Goal: Task Accomplishment & Management: Complete application form

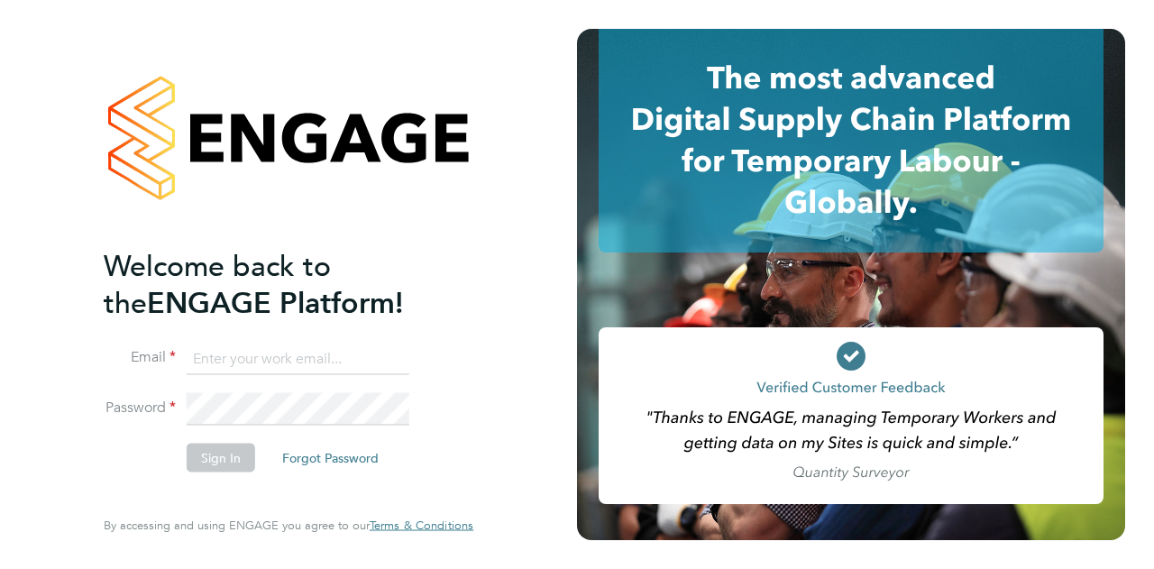
type input "James.hunter@wates.co.uk"
click at [243, 466] on button "Sign In" at bounding box center [221, 457] width 69 height 29
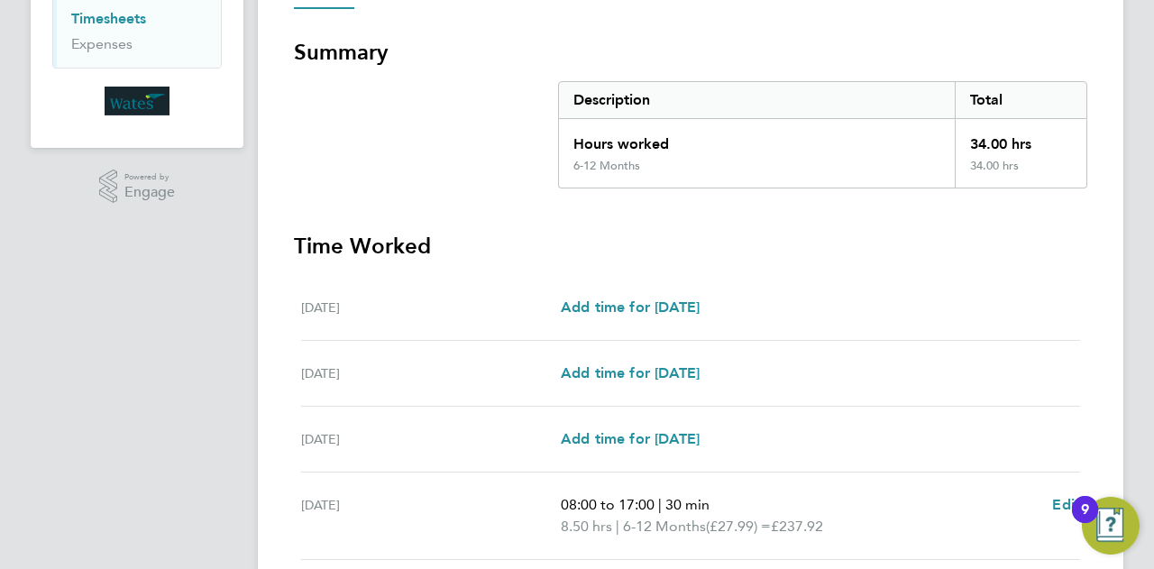
scroll to position [601, 0]
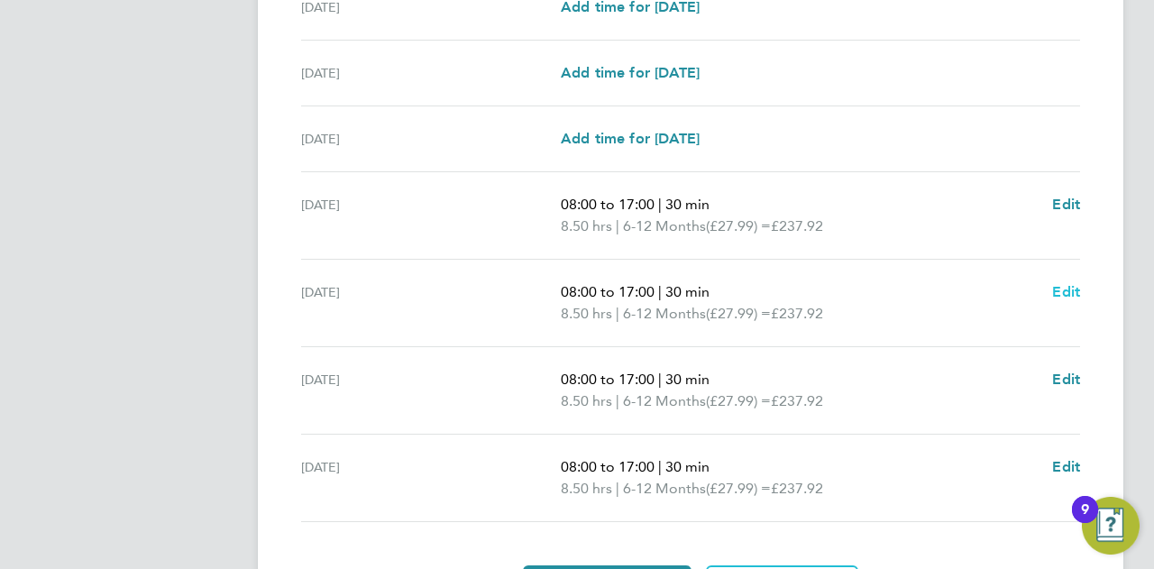
click at [1066, 288] on span "Edit" at bounding box center [1066, 291] width 28 height 17
select select "30"
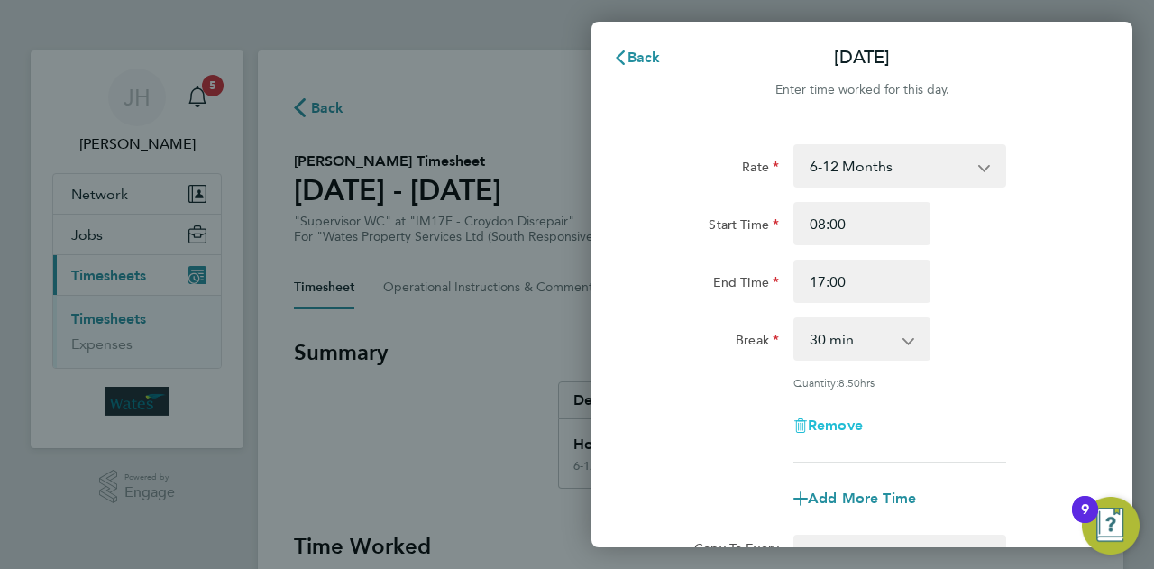
click at [803, 426] on icon "button" at bounding box center [803, 427] width 1 height 8
select select "null"
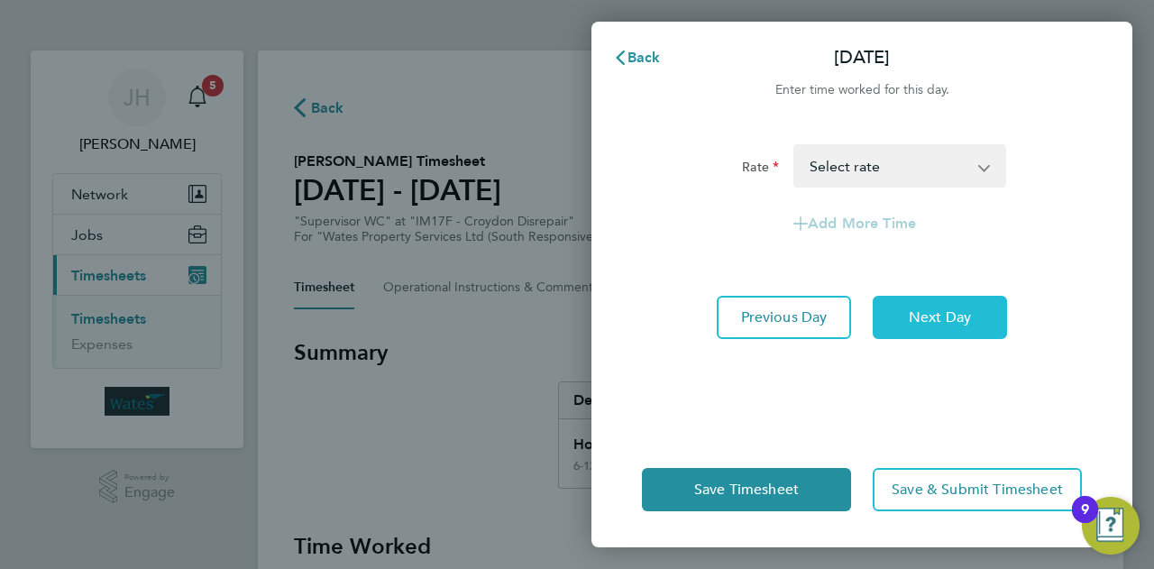
click at [932, 304] on button "Next Day" at bounding box center [940, 317] width 134 height 43
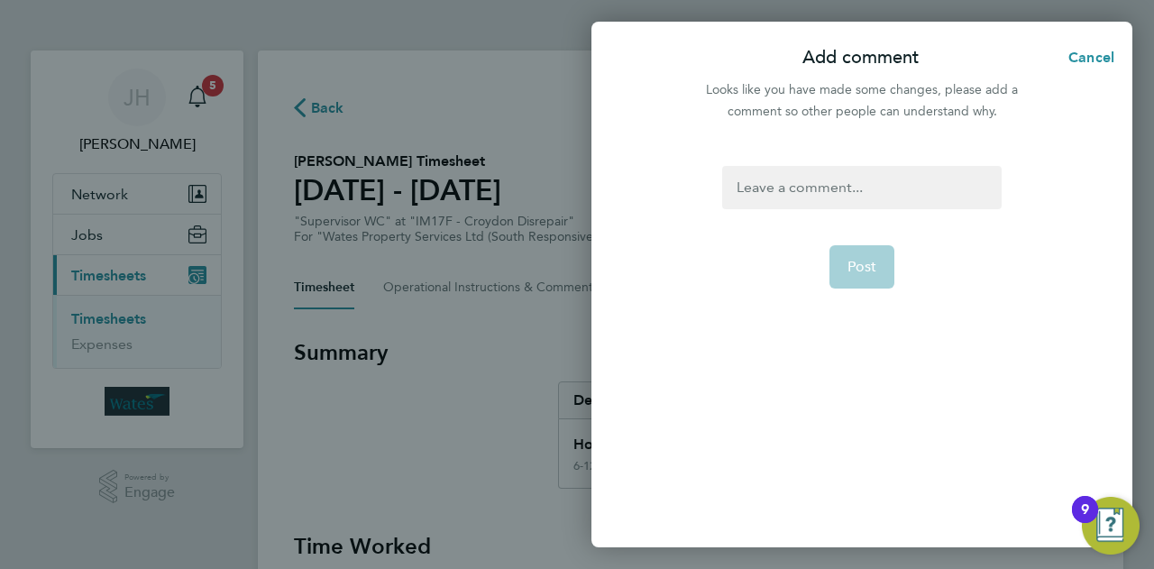
click at [824, 213] on form "Post" at bounding box center [861, 286] width 293 height 240
click at [837, 196] on div at bounding box center [861, 187] width 279 height 43
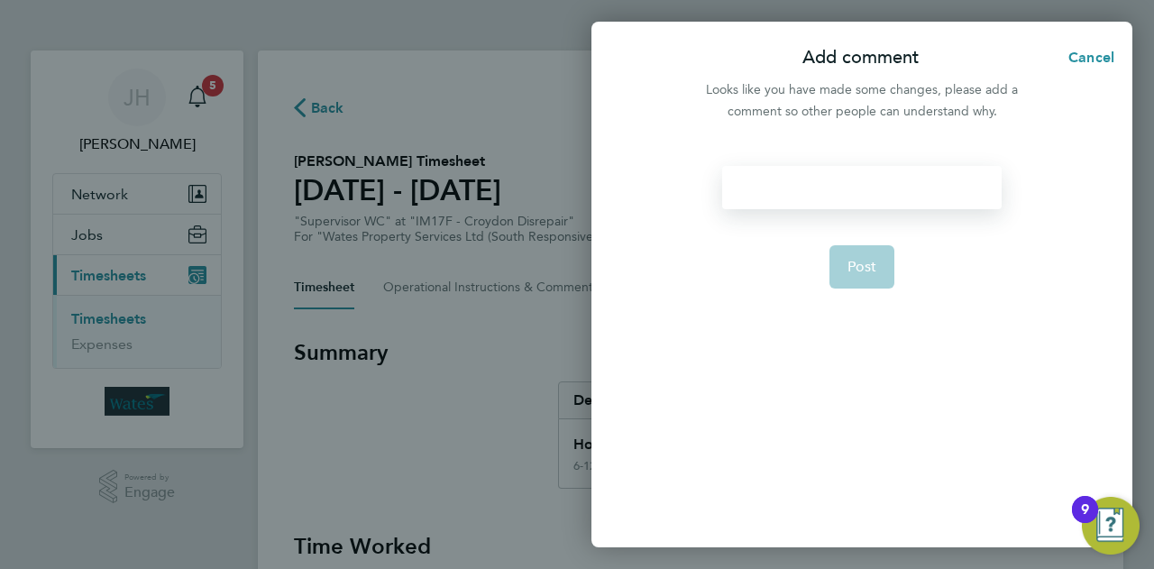
click at [821, 160] on div "Post" at bounding box center [862, 345] width 541 height 403
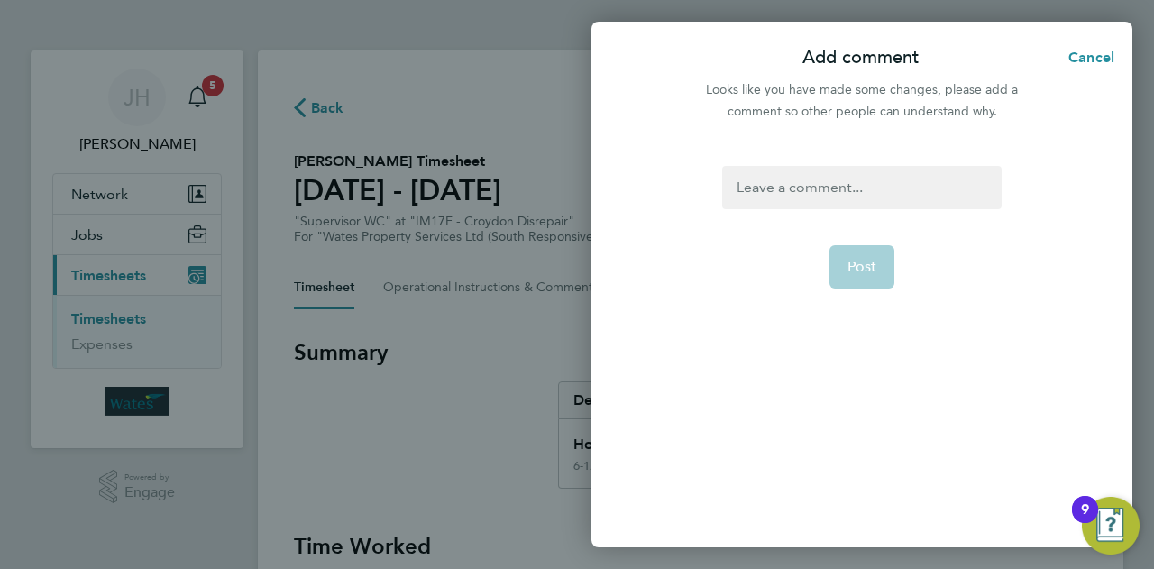
click at [813, 174] on div at bounding box center [861, 187] width 279 height 43
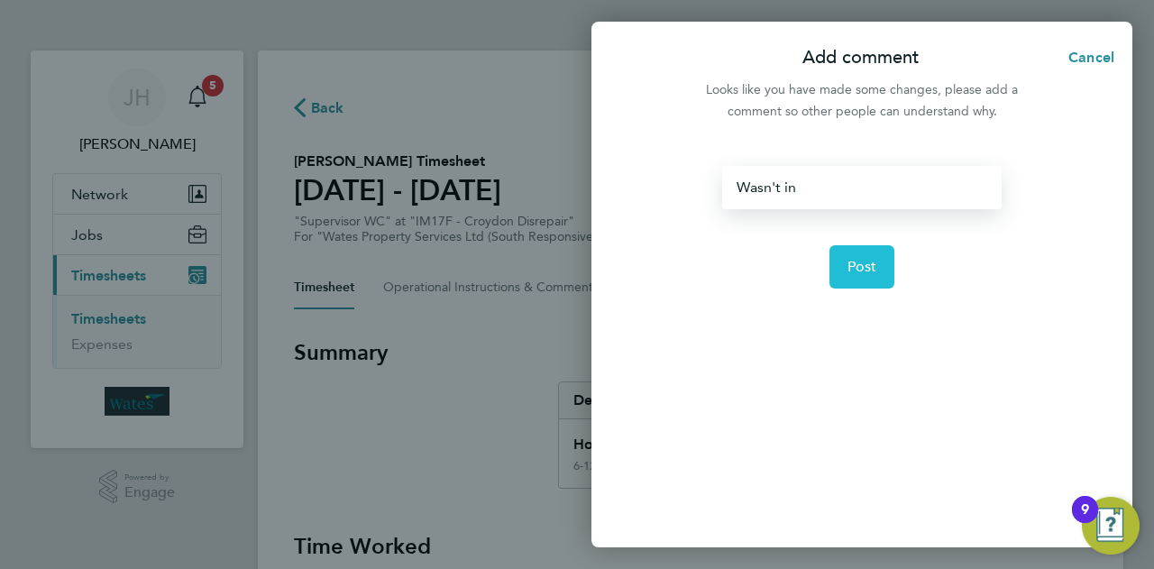
click at [854, 265] on span "Post" at bounding box center [863, 267] width 30 height 18
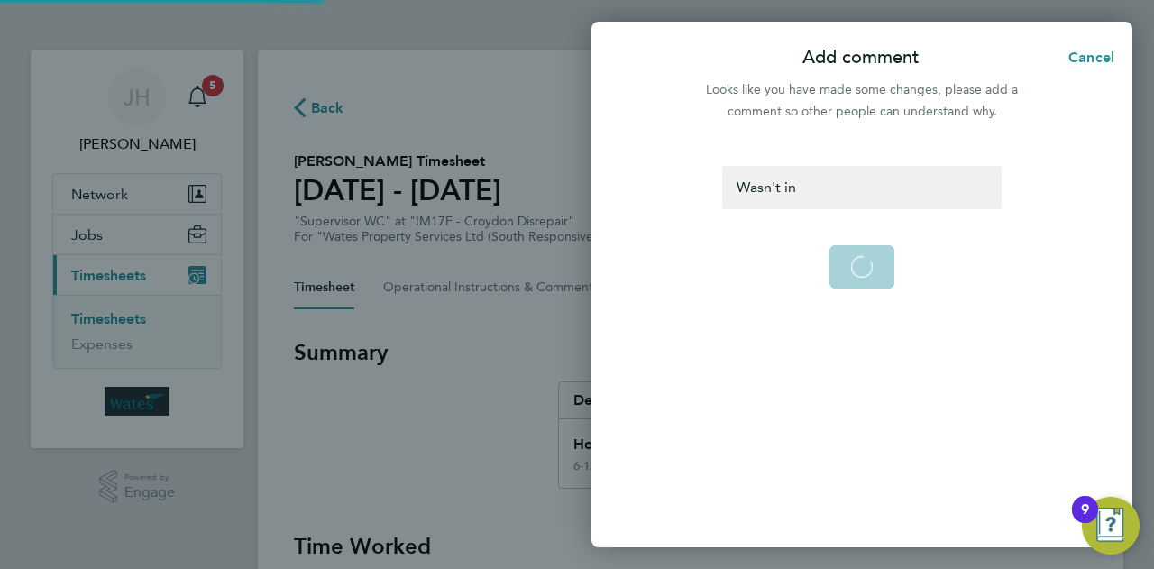
select select "30"
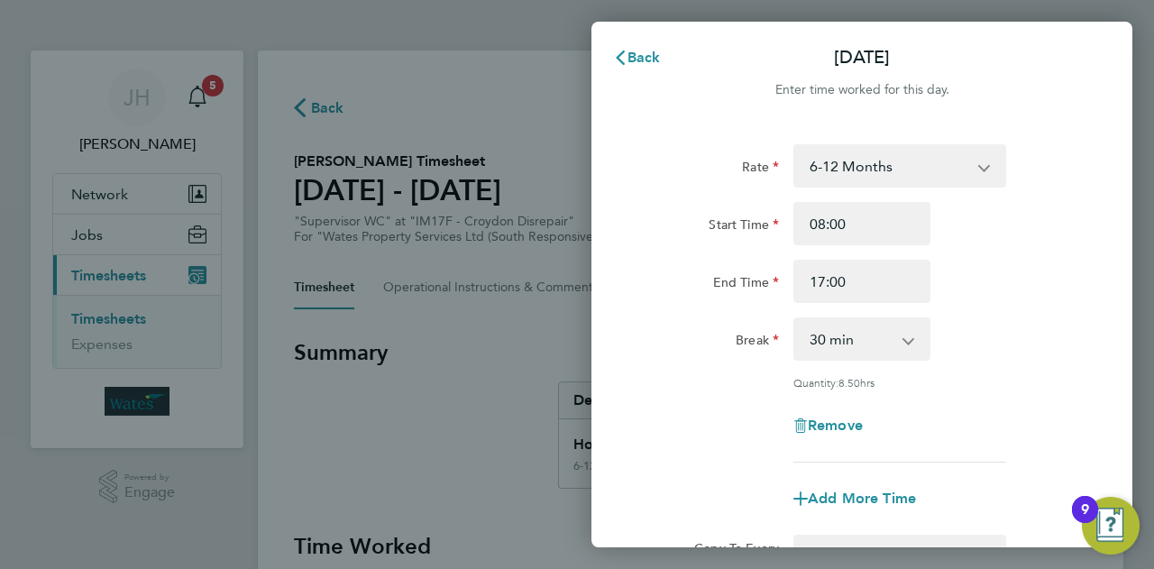
scroll to position [245, 0]
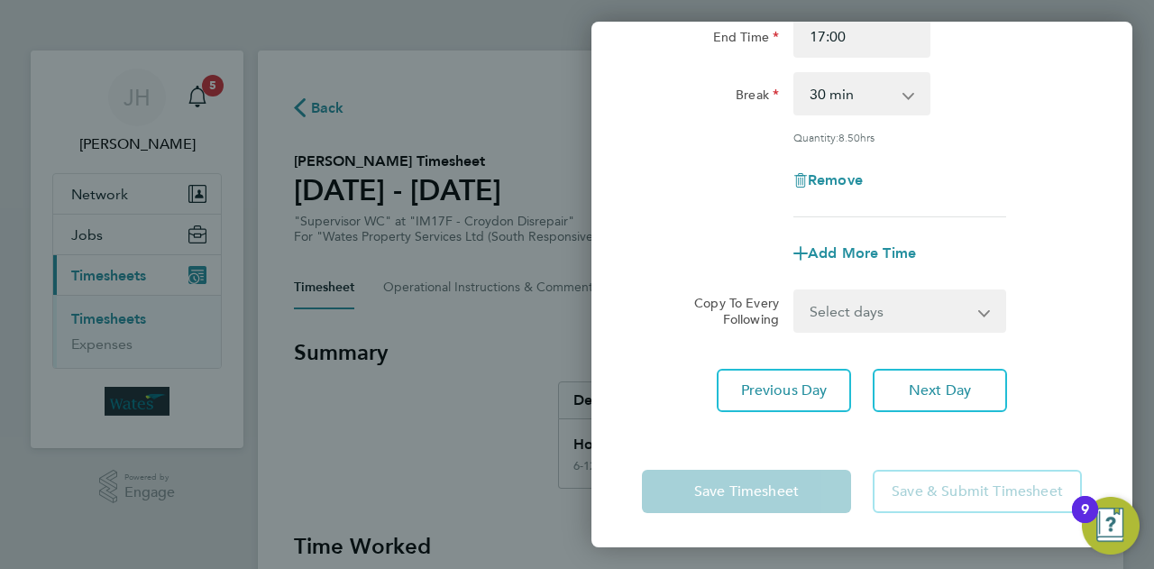
click at [829, 191] on div "Remove" at bounding box center [862, 180] width 152 height 43
click at [836, 184] on span "Remove" at bounding box center [835, 179] width 55 height 17
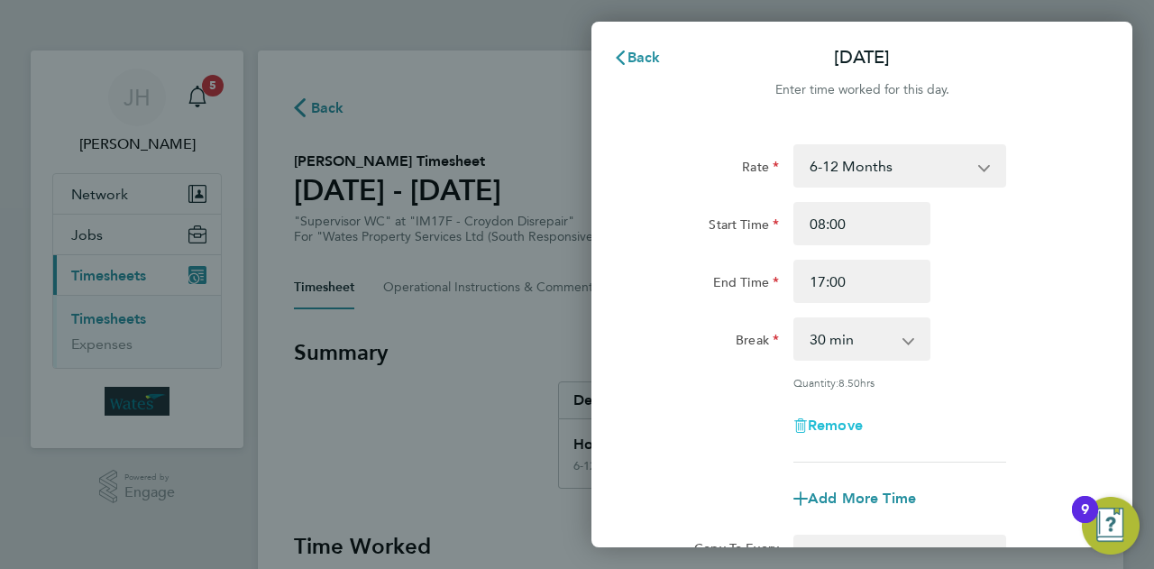
select select "null"
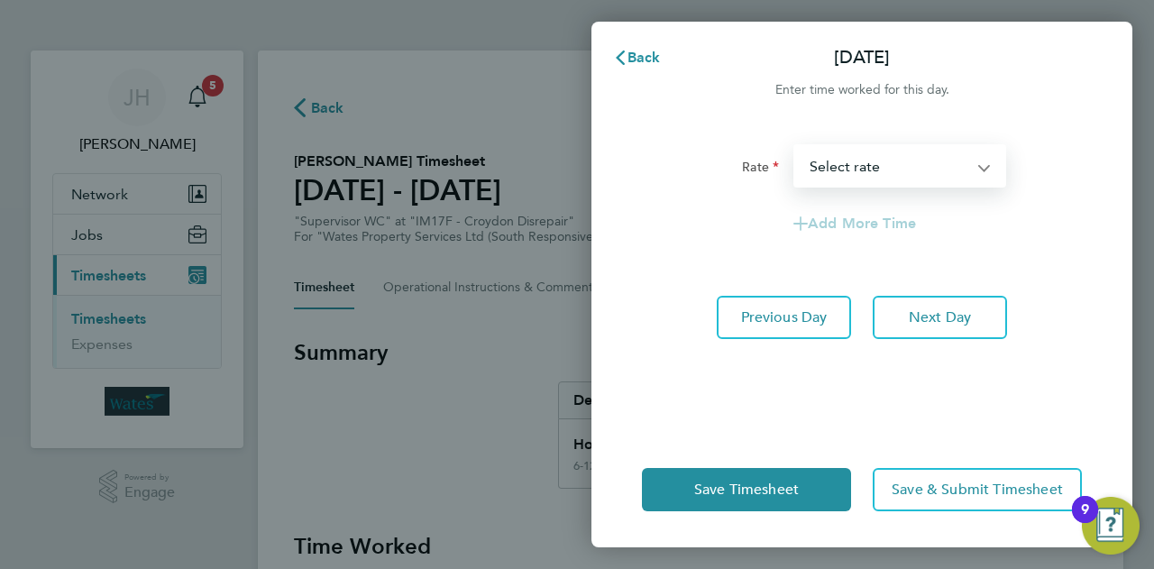
click at [859, 174] on select "6-12 Months Select rate" at bounding box center [889, 166] width 188 height 40
click at [893, 315] on button "Next Day" at bounding box center [940, 317] width 134 height 43
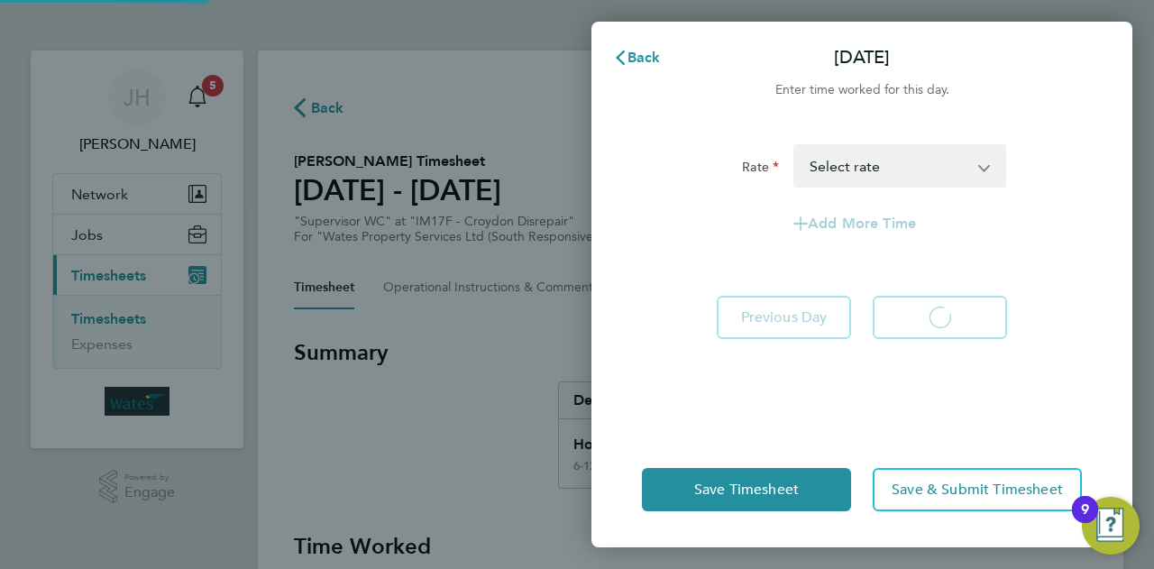
select select "30"
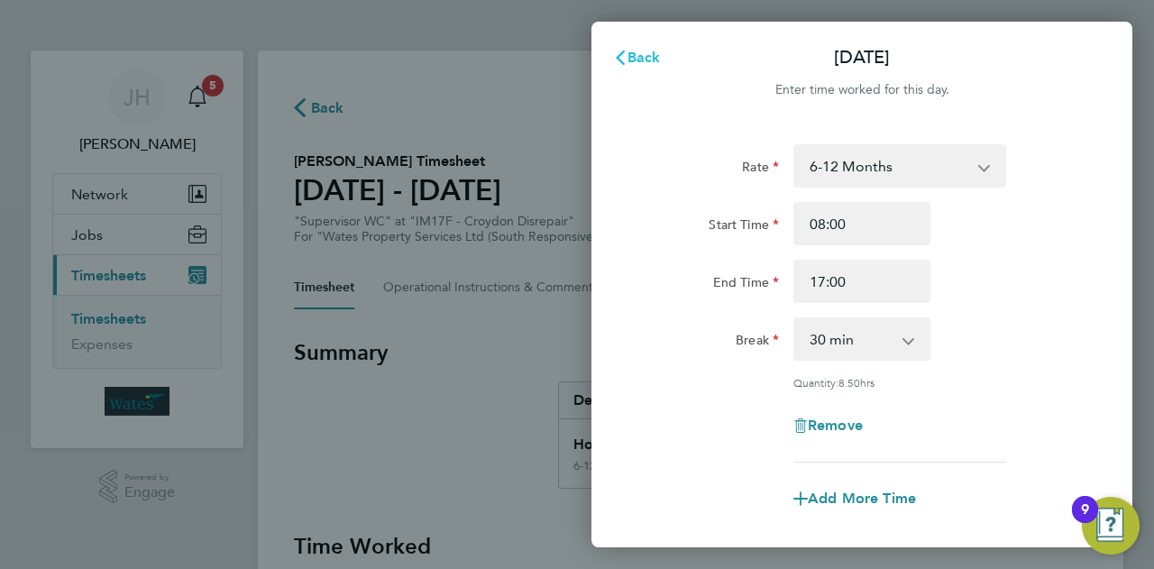
click at [636, 71] on button "Back" at bounding box center [637, 58] width 84 height 36
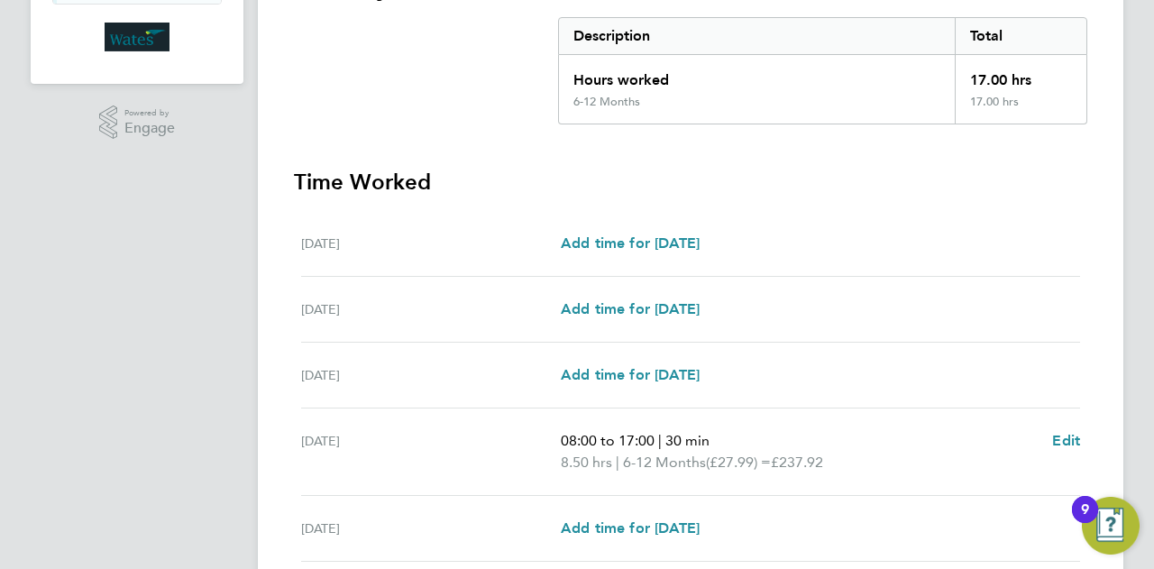
scroll to position [666, 0]
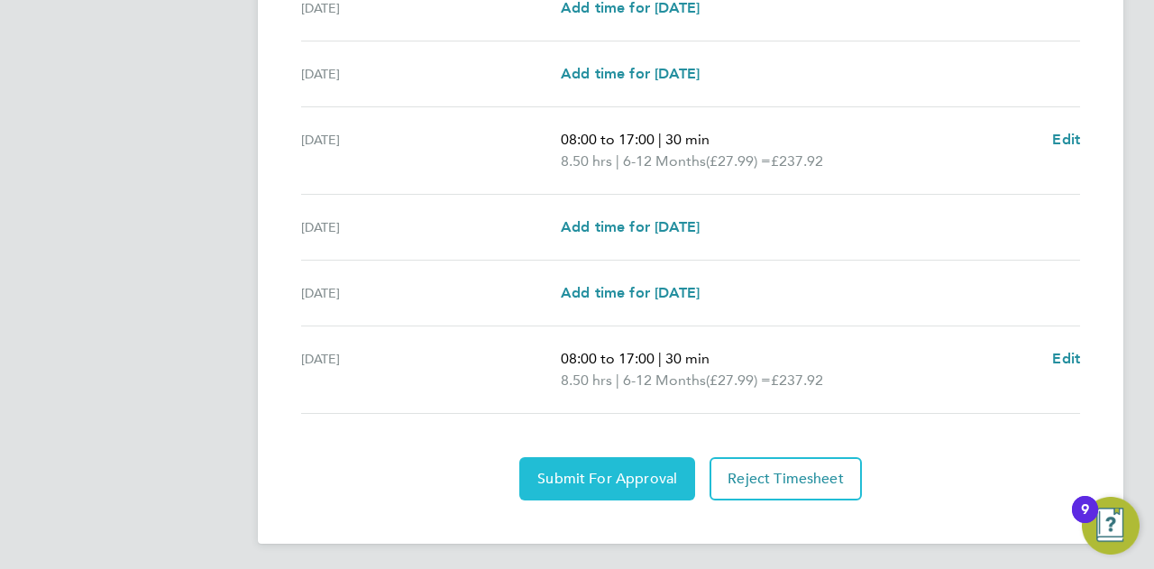
click at [657, 459] on button "Submit For Approval" at bounding box center [607, 478] width 176 height 43
click at [634, 477] on span "Approve Timesheet" at bounding box center [607, 479] width 133 height 18
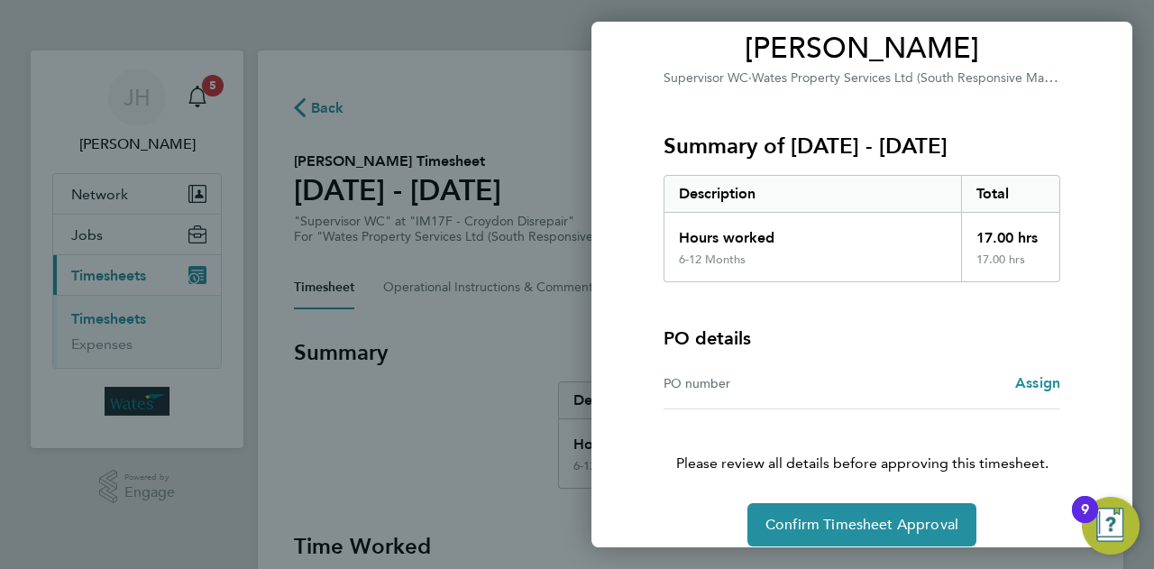
scroll to position [169, 0]
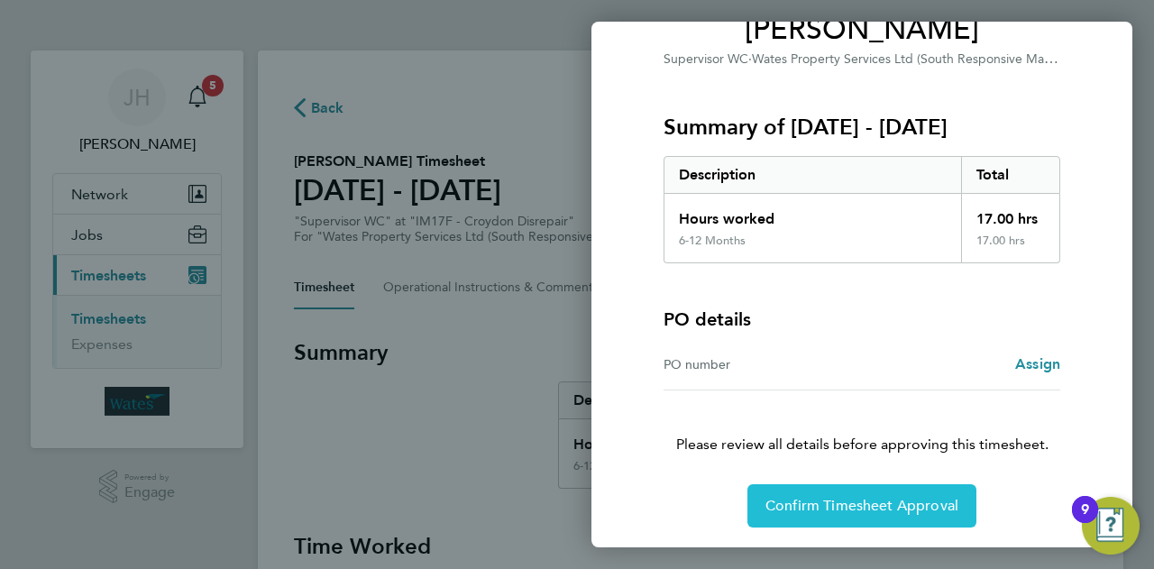
click at [860, 499] on span "Confirm Timesheet Approval" at bounding box center [862, 506] width 193 height 18
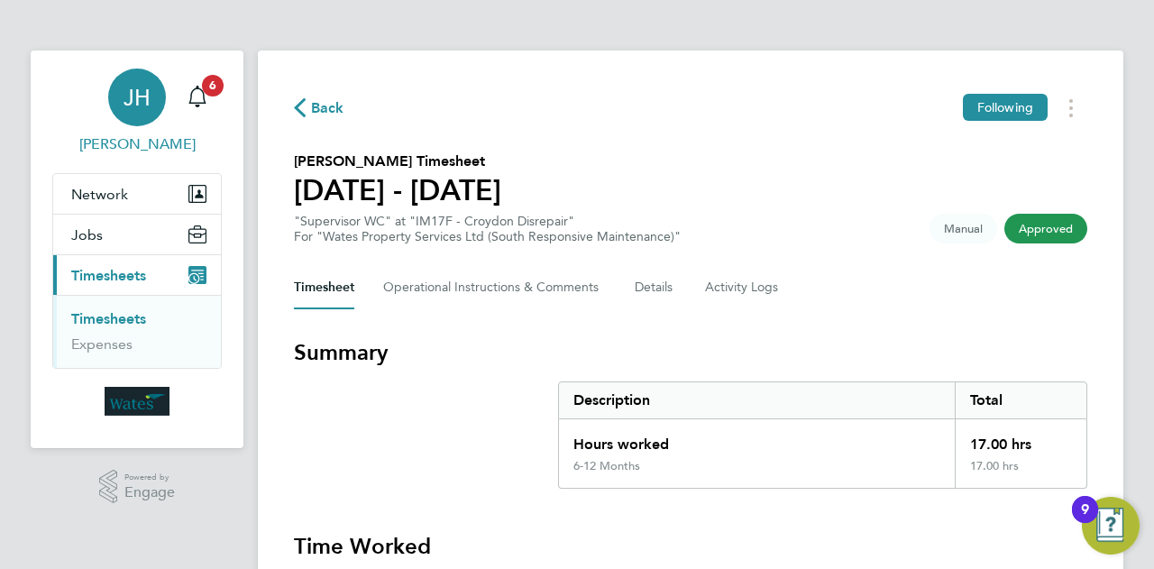
drag, startPoint x: 185, startPoint y: 104, endPoint x: 218, endPoint y: 111, distance: 34.1
click at [185, 104] on div "Main navigation" at bounding box center [197, 97] width 36 height 36
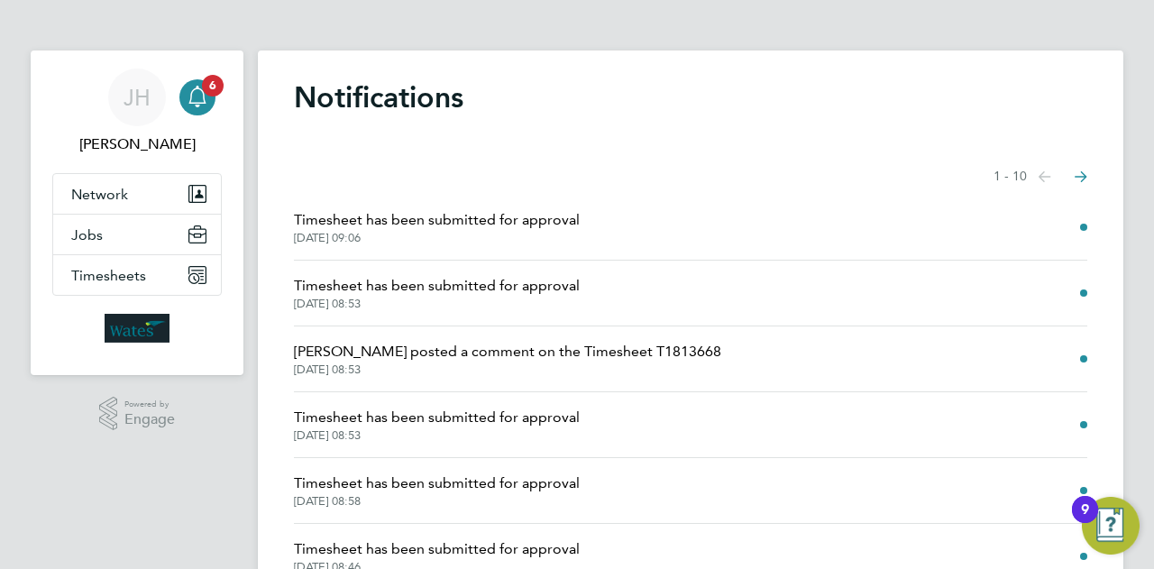
click at [505, 264] on li "Timesheet has been submitted for approval [DATE] 08:53" at bounding box center [691, 294] width 794 height 66
click at [501, 284] on span "Timesheet has been submitted for approval" at bounding box center [437, 286] width 286 height 22
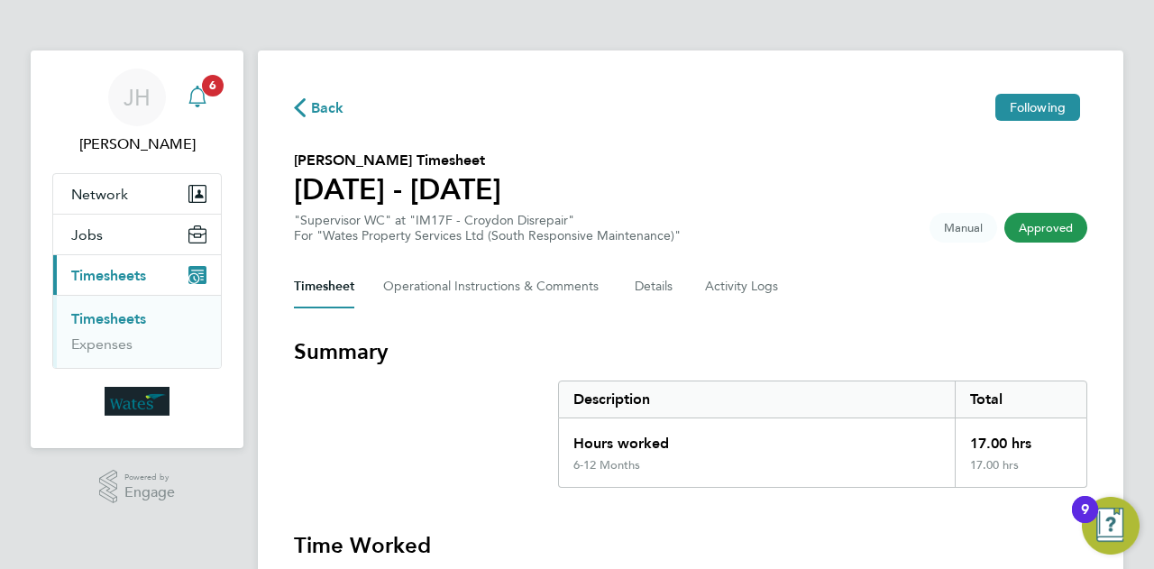
click at [203, 98] on icon "Main navigation" at bounding box center [196, 95] width 17 height 18
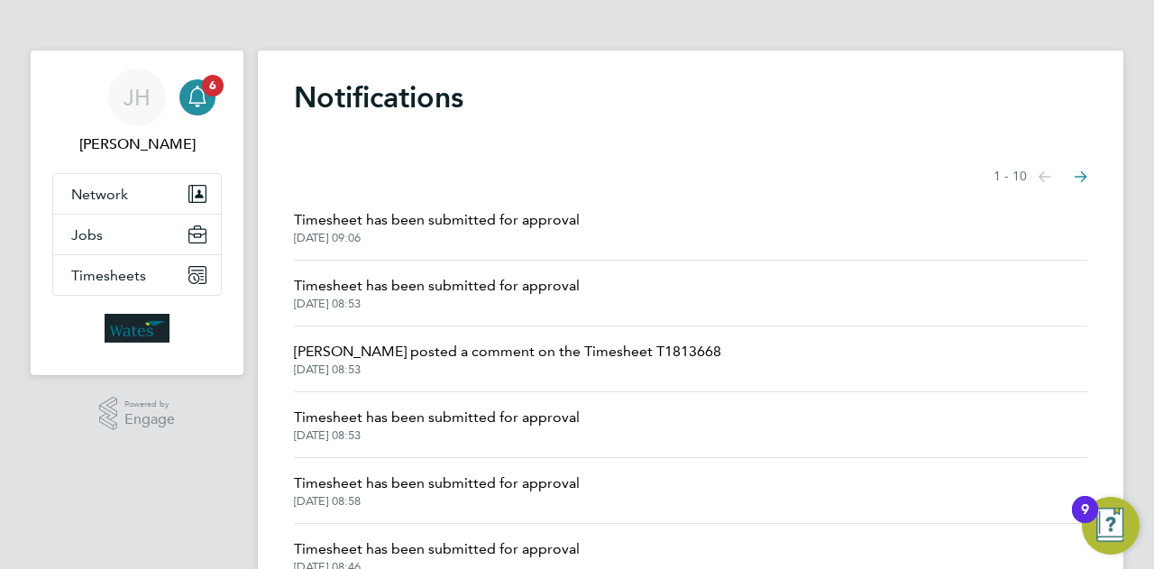
click at [431, 242] on span "[DATE] 09:06" at bounding box center [437, 238] width 286 height 14
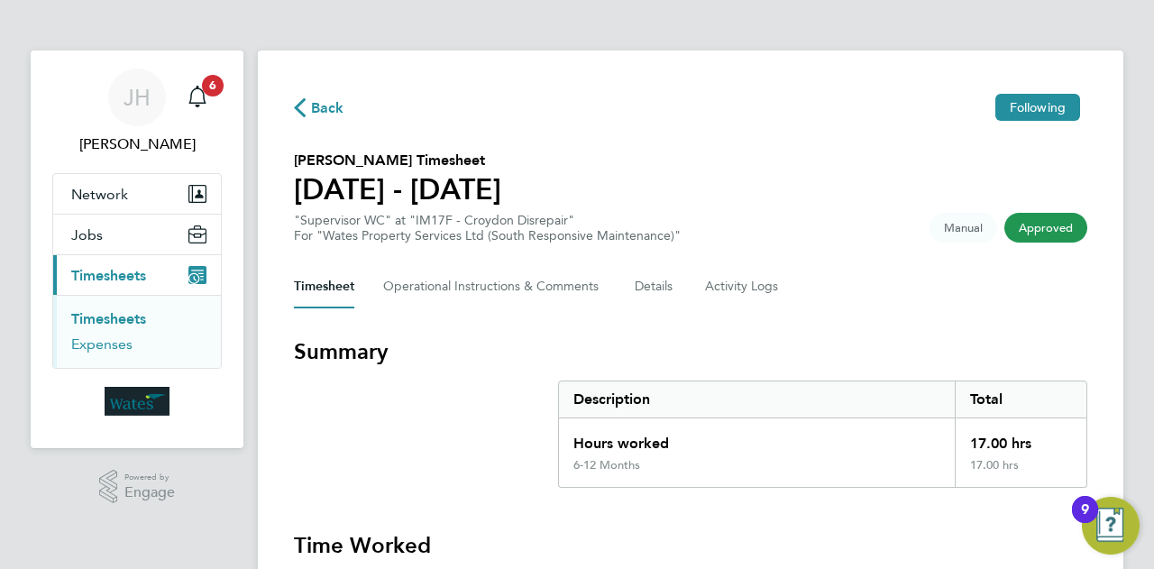
click at [116, 344] on link "Expenses" at bounding box center [101, 343] width 61 height 17
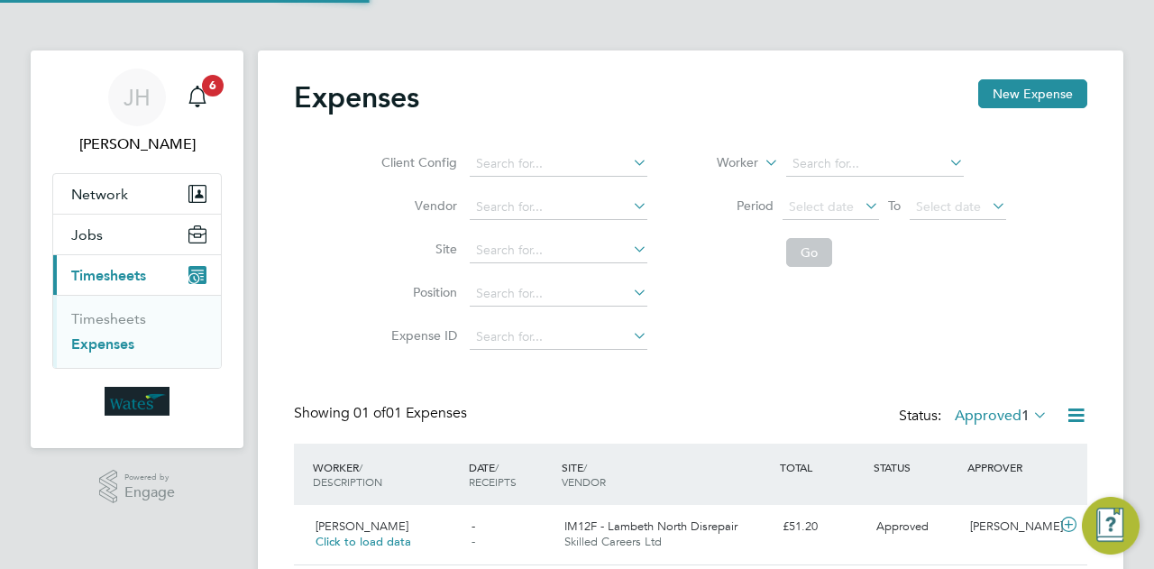
scroll to position [45, 219]
click at [119, 270] on span "Timesheets" at bounding box center [108, 275] width 75 height 17
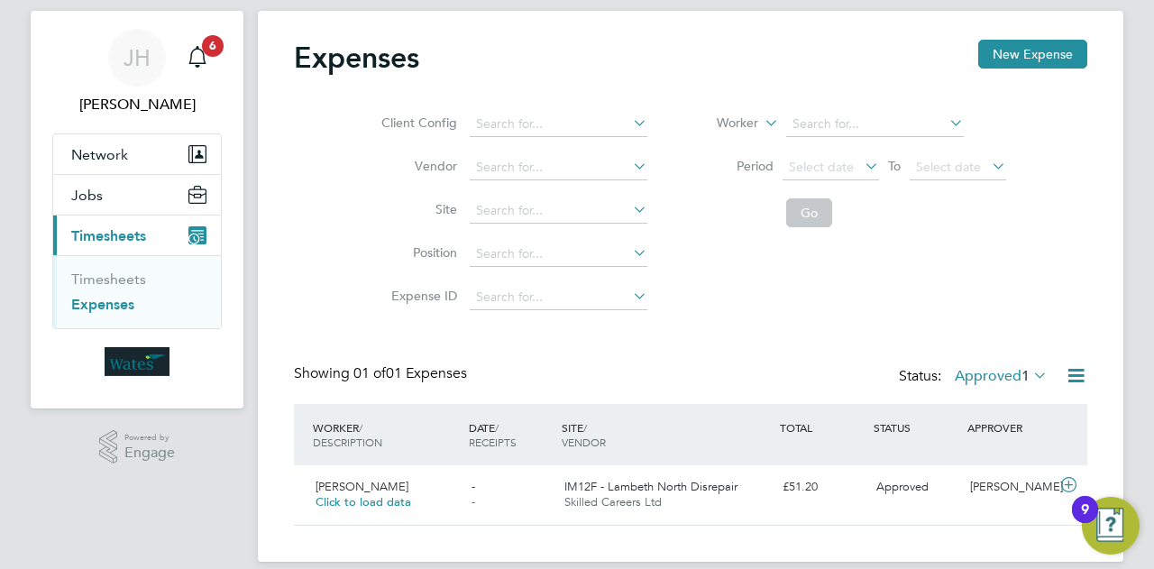
scroll to position [61, 0]
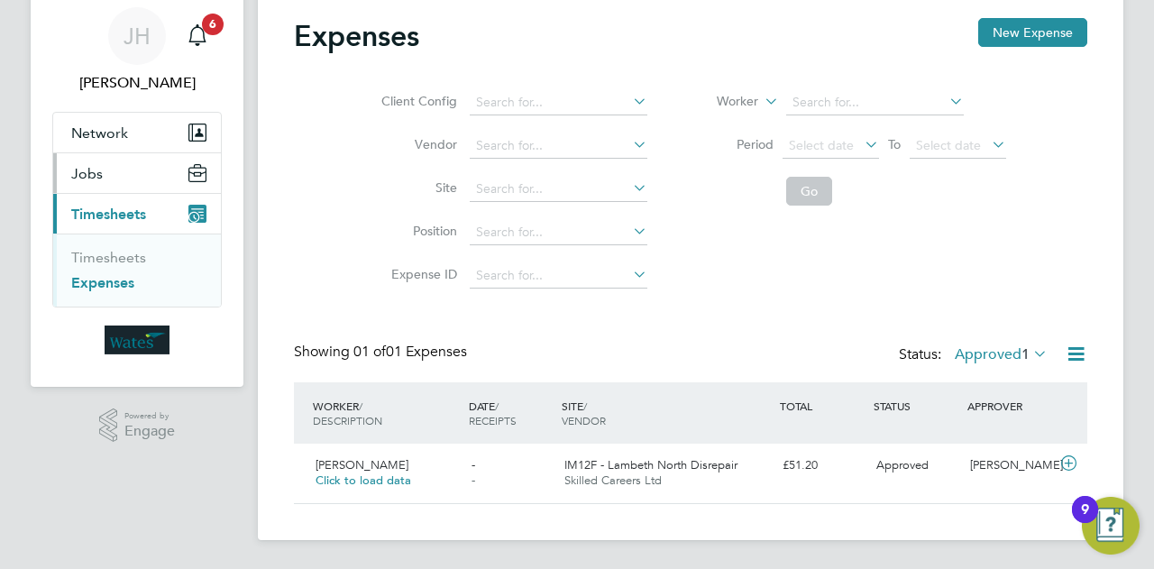
click at [138, 167] on button "Jobs" at bounding box center [137, 173] width 168 height 40
click at [116, 270] on li "Timesheets" at bounding box center [138, 261] width 135 height 25
click at [117, 268] on li "Timesheets" at bounding box center [138, 261] width 135 height 25
click at [117, 264] on link "Timesheets" at bounding box center [108, 257] width 75 height 17
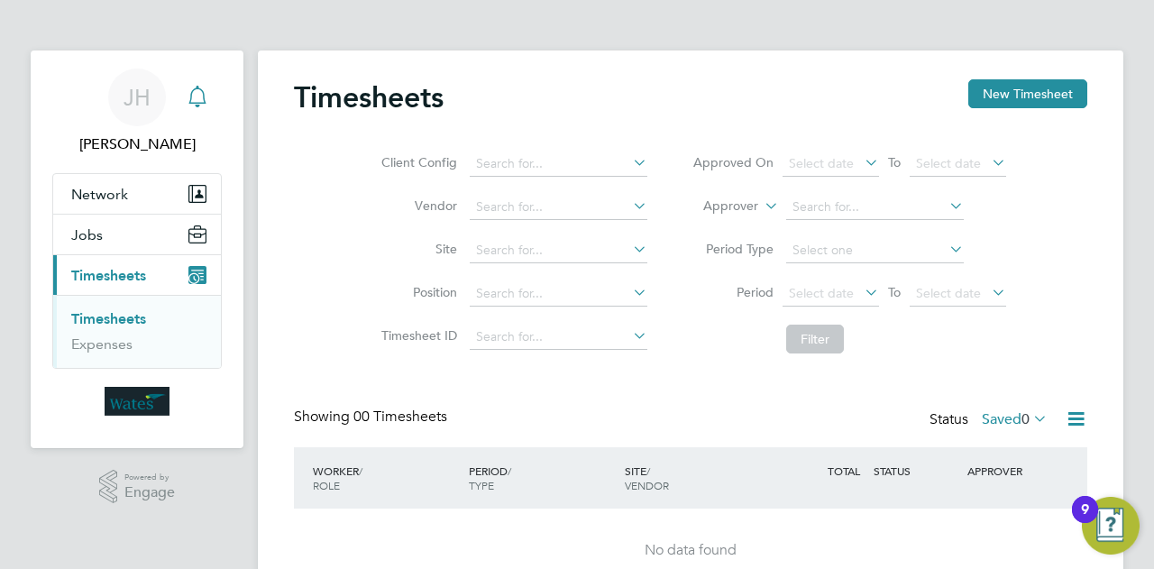
click at [204, 111] on div "Main navigation" at bounding box center [197, 97] width 36 height 36
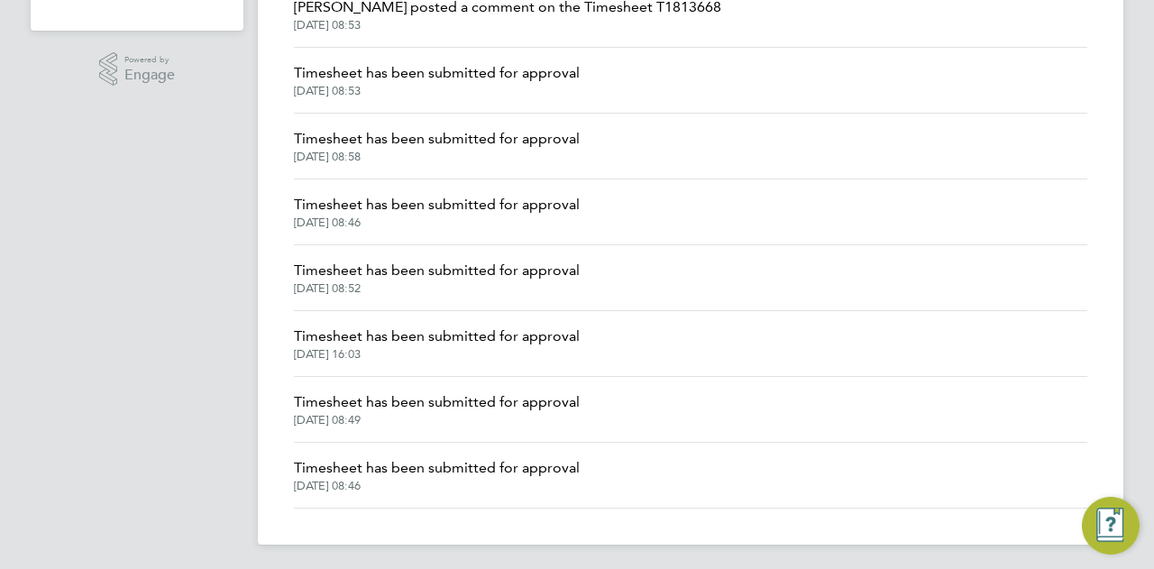
scroll to position [345, 0]
click at [431, 376] on li "Timesheet has been submitted for approval [DATE] 08:49" at bounding box center [691, 409] width 794 height 66
click at [456, 325] on span "Timesheet has been submitted for approval" at bounding box center [437, 336] width 286 height 22
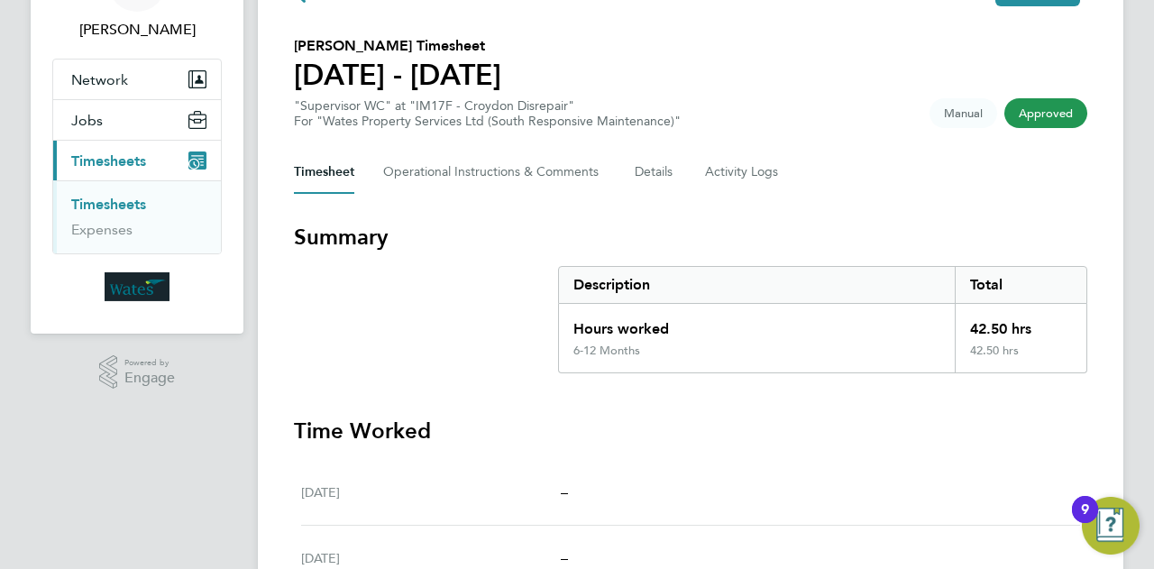
scroll to position [41, 0]
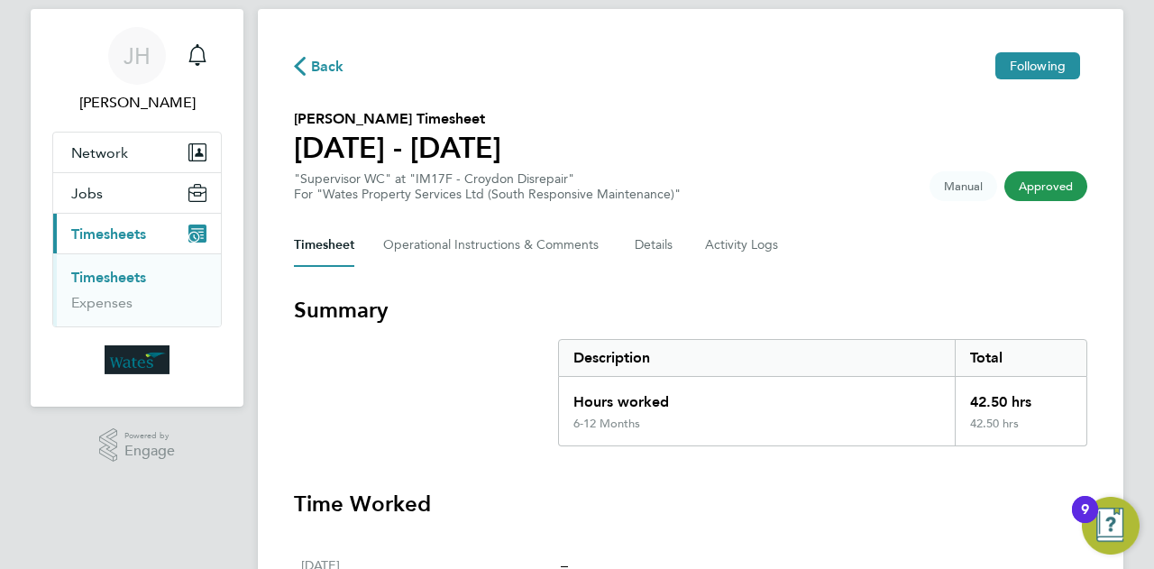
drag, startPoint x: 380, startPoint y: 346, endPoint x: 386, endPoint y: 335, distance: 13.3
click at [379, 346] on section "Summary Description Total Hours worked 42.50 hrs 6-12 Months 42.50 hrs" at bounding box center [691, 371] width 794 height 151
